Goal: Task Accomplishment & Management: Manage account settings

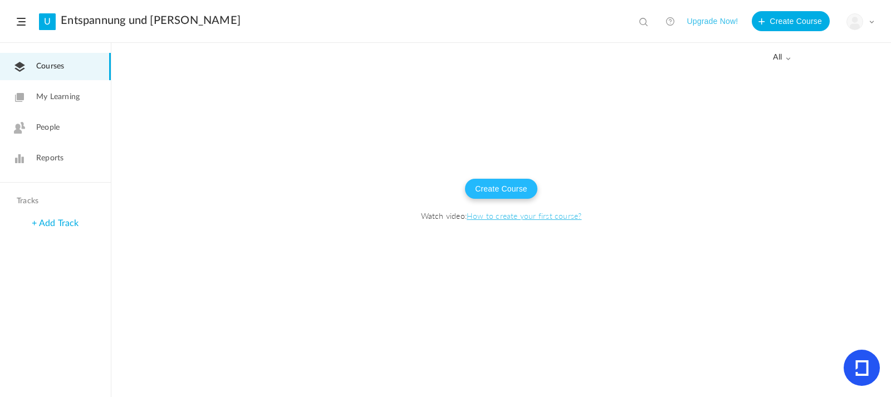
click at [503, 186] on button "Create Course" at bounding box center [501, 189] width 72 height 20
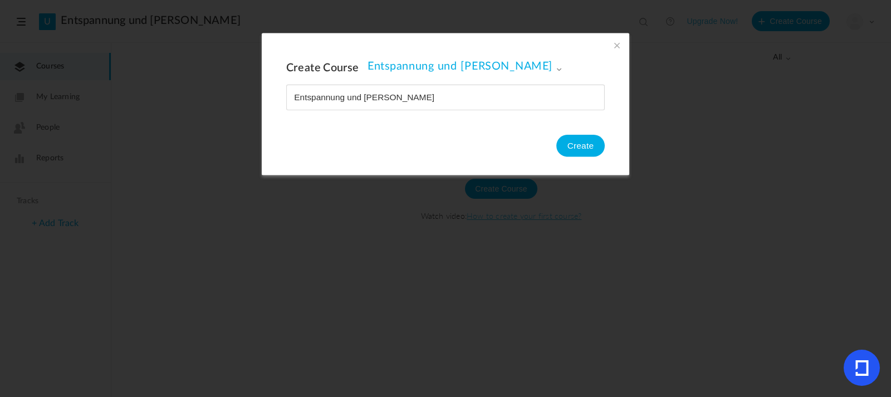
type input "Entspannung und [PERSON_NAME]"
click at [590, 146] on button "Create" at bounding box center [580, 146] width 48 height 22
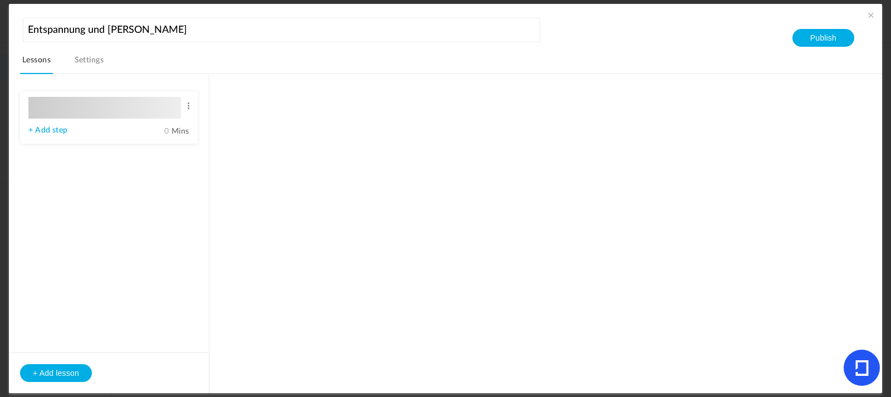
type input "Lesson 1"
type input "0"
type input "Step 1"
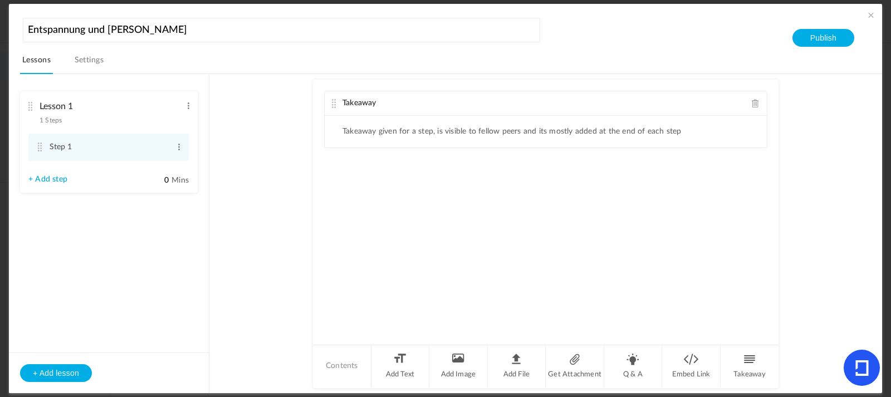
click at [438, 137] on ul "Takeaway given for a step, is visible to fellow peers and its mostly added at t…" at bounding box center [546, 132] width 442 height 32
click at [358, 137] on ul "Takeaway given for a step, is visible to fellow peers and its mostly added at t…" at bounding box center [546, 132] width 442 height 32
click at [379, 99] on div "Takeaway" at bounding box center [546, 103] width 442 height 24
click at [414, 101] on div "Takeaway" at bounding box center [546, 103] width 442 height 24
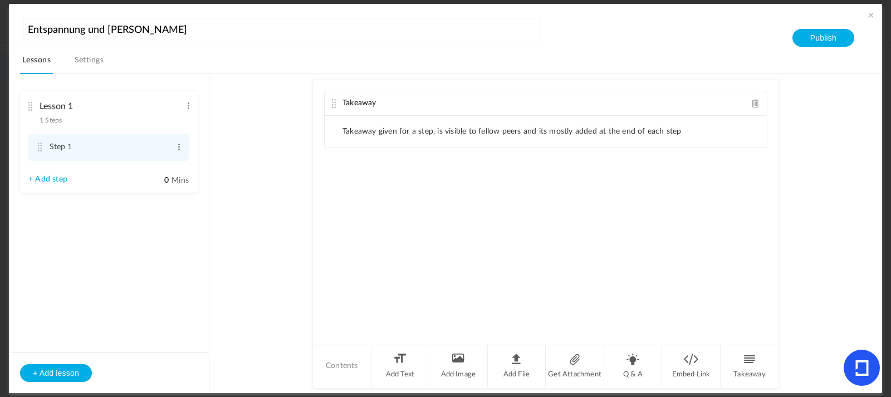
click at [406, 133] on li "Takeaway given for a step, is visible to fellow peers and its mostly added at t…" at bounding box center [511, 131] width 339 height 9
click at [332, 200] on div "Takeaway Takeaway given for a step, is visible to fellow peers and its mostly a…" at bounding box center [545, 212] width 465 height 264
click at [445, 223] on div "Takeaway Takeaway given for a step, is visible to fellow peers and its mostly a…" at bounding box center [545, 212] width 465 height 264
click at [395, 368] on li "Add Text" at bounding box center [400, 366] width 58 height 42
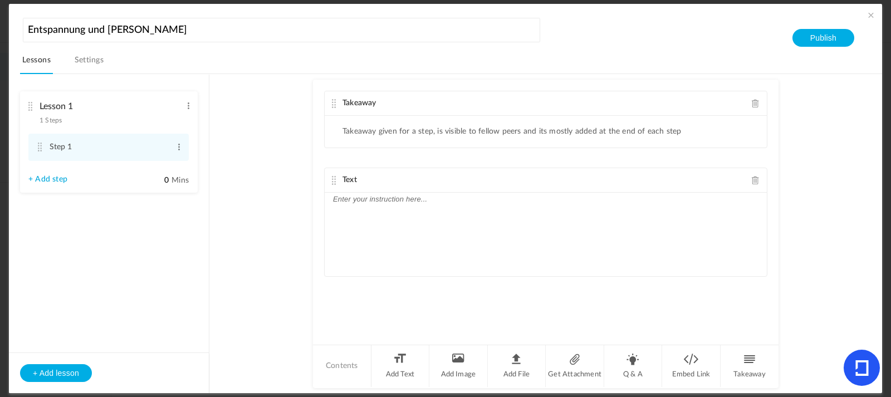
click at [359, 217] on div at bounding box center [546, 234] width 442 height 83
click at [857, 365] on icon at bounding box center [861, 368] width 13 height 16
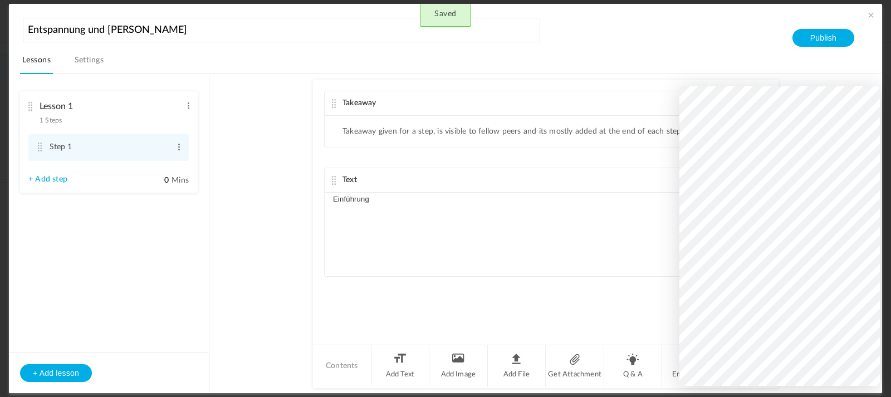
click at [599, 333] on div "Takeaway Takeaway given for a step, is visible to fellow peers and its mostly a…" at bounding box center [545, 212] width 465 height 264
click at [558, 239] on div "Einführung" at bounding box center [546, 234] width 442 height 83
click at [53, 372] on button "+ Add lesson" at bounding box center [56, 373] width 72 height 18
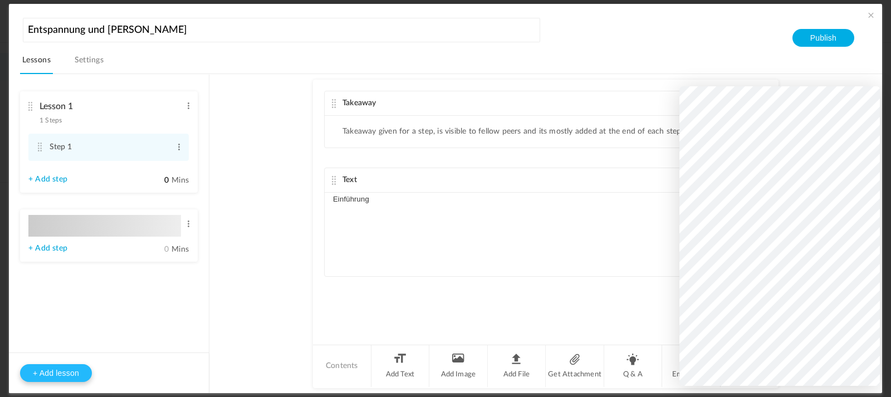
type input "Lesson 2"
type input "0"
type input "Step 1"
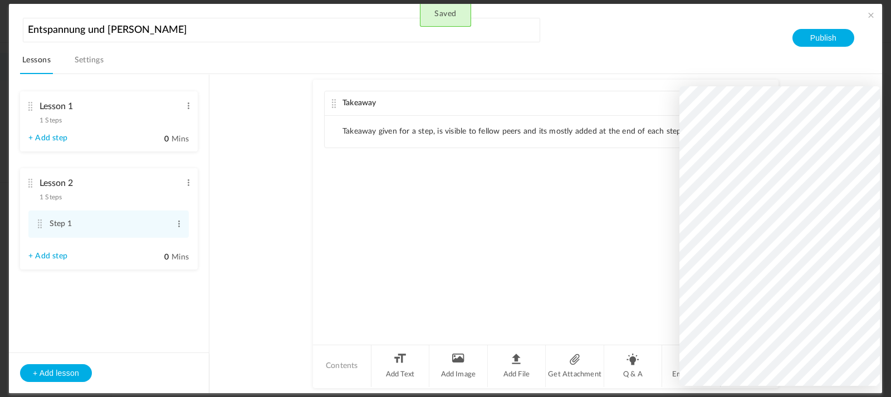
click at [440, 129] on li "Takeaway given for a step, is visible to fellow peers and its mostly added at t…" at bounding box center [511, 131] width 339 height 9
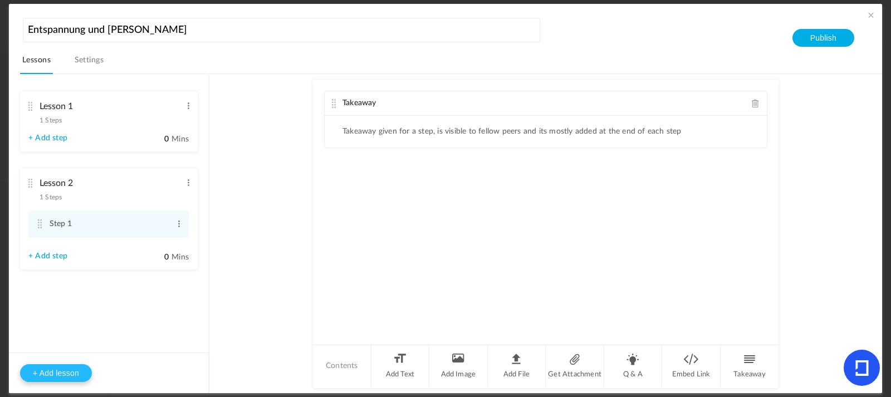
click at [54, 372] on button "+ Add lesson" at bounding box center [56, 373] width 72 height 18
type input "Lesson 3"
type input "0"
type input "Step 1"
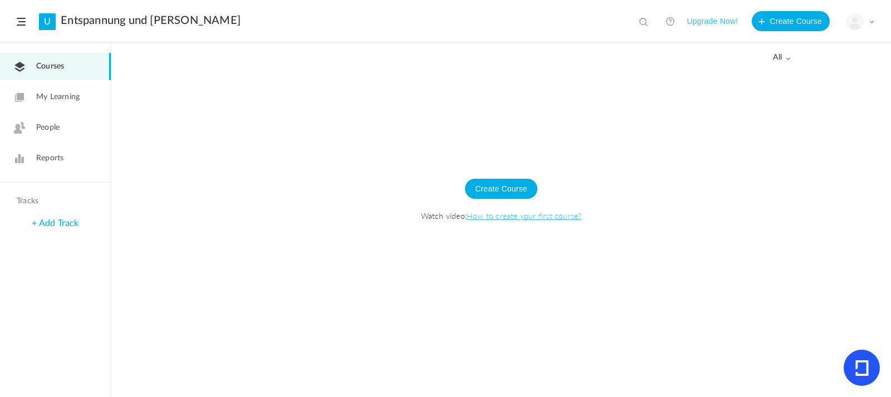
click at [871, 22] on span at bounding box center [871, 22] width 6 height 6
click at [805, 48] on link "My Profile" at bounding box center [821, 49] width 105 height 21
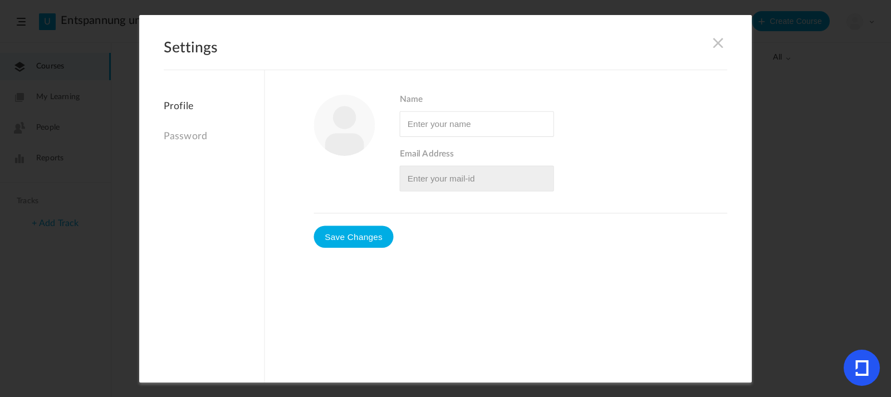
type input "[PERSON_NAME]"
type input "[EMAIL_ADDRESS][DOMAIN_NAME]"
click at [352, 235] on button "Save Changes" at bounding box center [354, 236] width 80 height 22
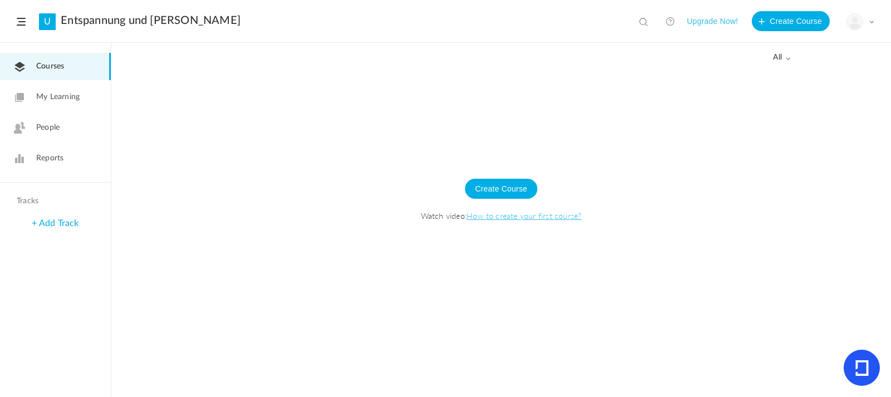
click at [19, 20] on span at bounding box center [21, 22] width 9 height 8
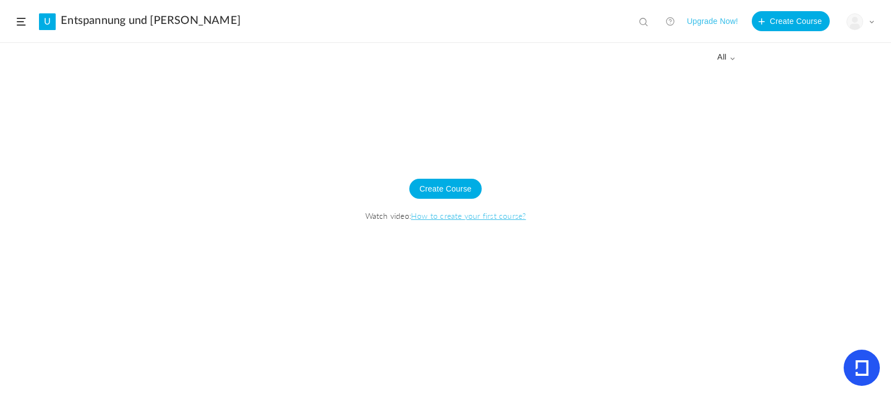
click at [19, 21] on span at bounding box center [21, 22] width 9 height 8
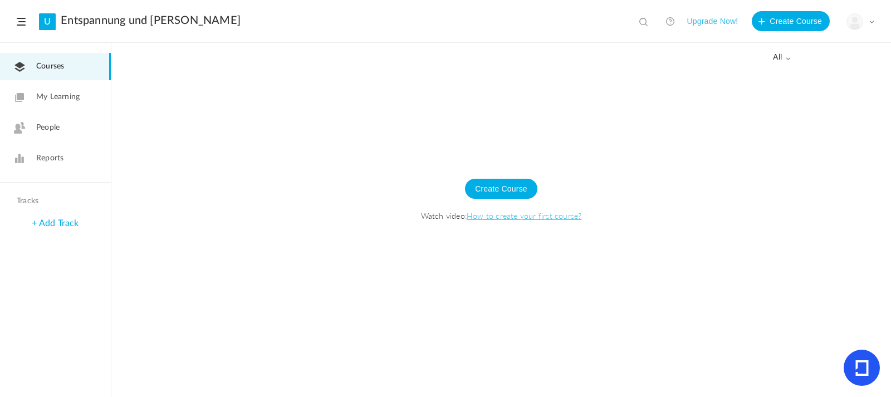
click at [866, 23] on div "My Profile University Settings Current Plan Logout" at bounding box center [860, 21] width 28 height 17
click at [825, 112] on link "Logout" at bounding box center [821, 111] width 105 height 21
